Goal: Navigation & Orientation: Find specific page/section

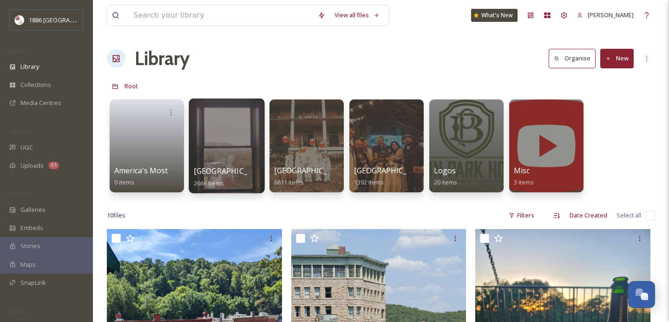
click at [239, 163] on div at bounding box center [227, 145] width 76 height 95
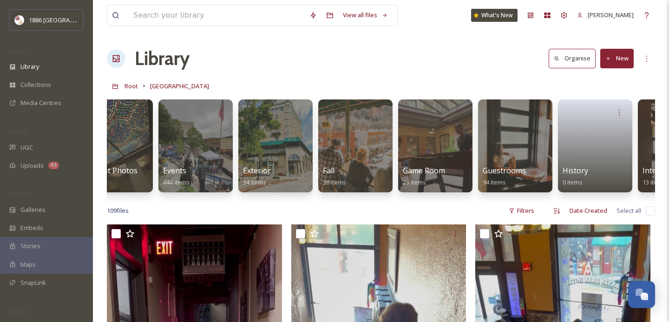
scroll to position [0, 334]
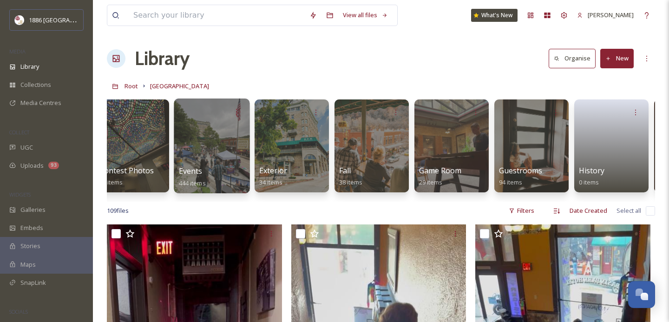
click at [193, 174] on span "Events" at bounding box center [191, 171] width 24 height 10
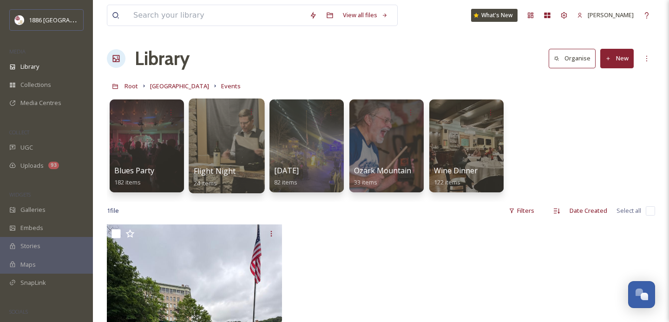
click at [214, 178] on link "Flight Night 24 items" at bounding box center [215, 177] width 42 height 20
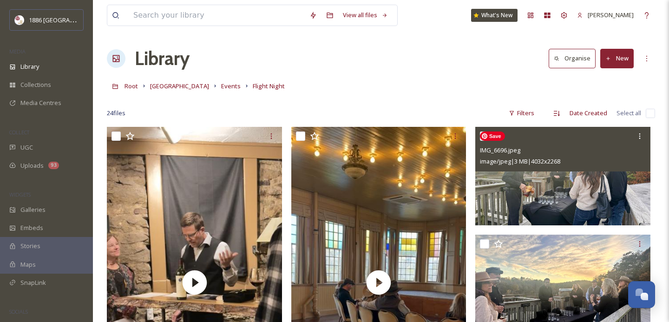
click at [573, 202] on img at bounding box center [562, 176] width 175 height 98
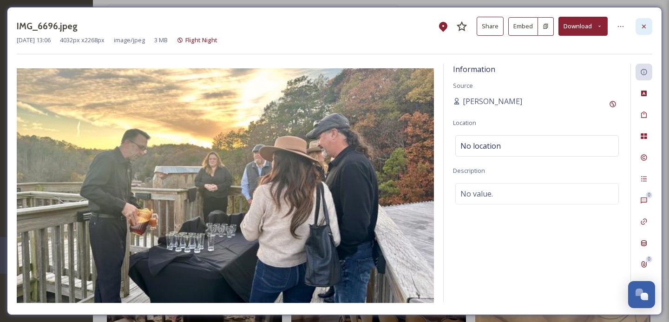
click at [644, 18] on div at bounding box center [643, 26] width 17 height 17
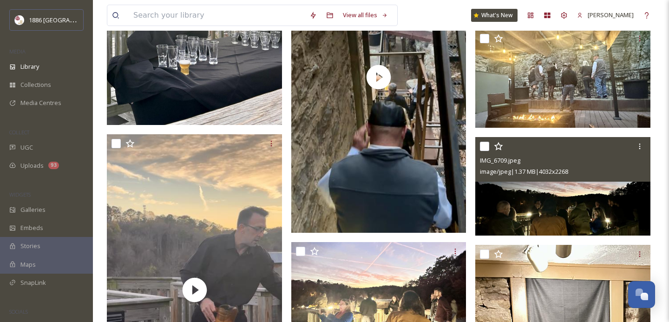
scroll to position [963, 0]
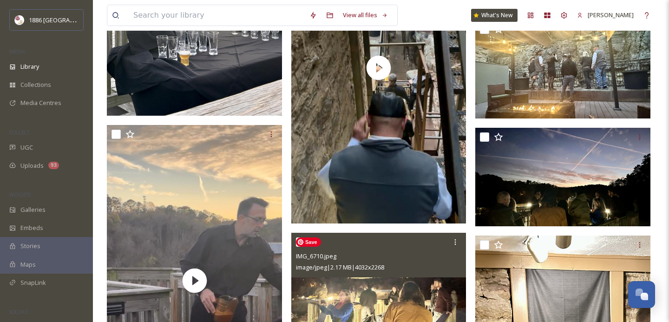
click at [426, 294] on img at bounding box center [378, 282] width 175 height 98
